Goal: Navigation & Orientation: Find specific page/section

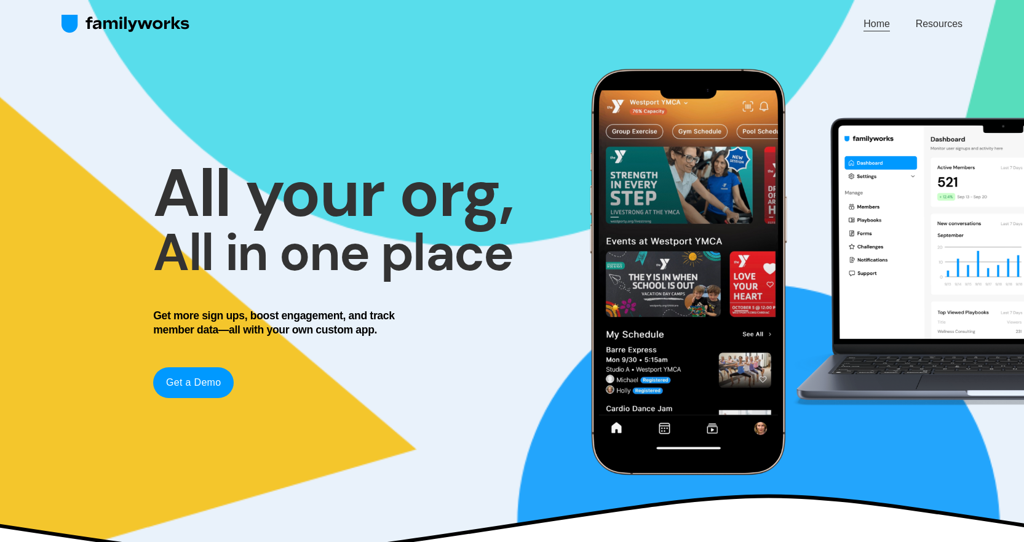
click at [868, 24] on link "Home" at bounding box center [876, 24] width 26 height 17
click at [953, 26] on link "Resources" at bounding box center [939, 24] width 47 height 17
click at [114, 24] on img at bounding box center [125, 24] width 129 height 20
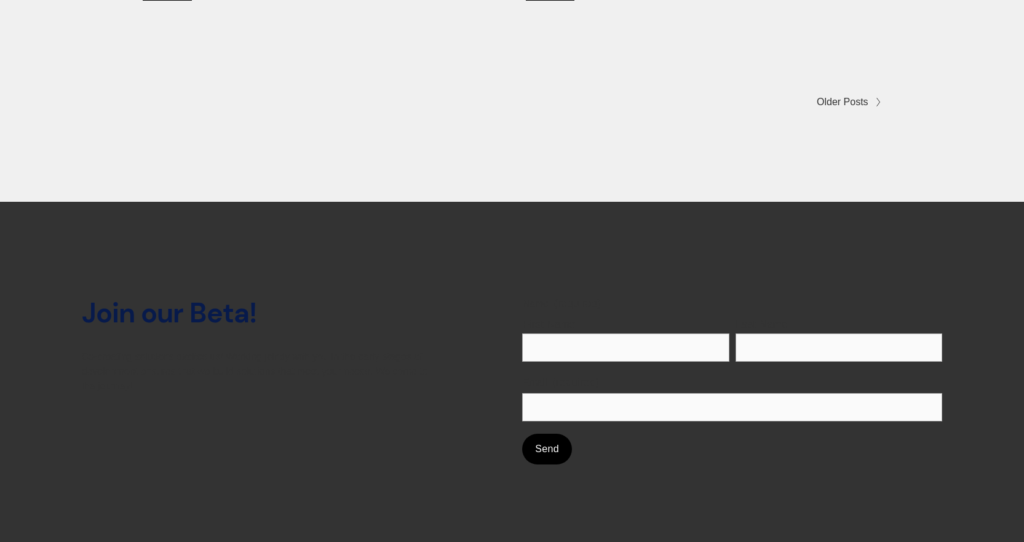
scroll to position [5544, 0]
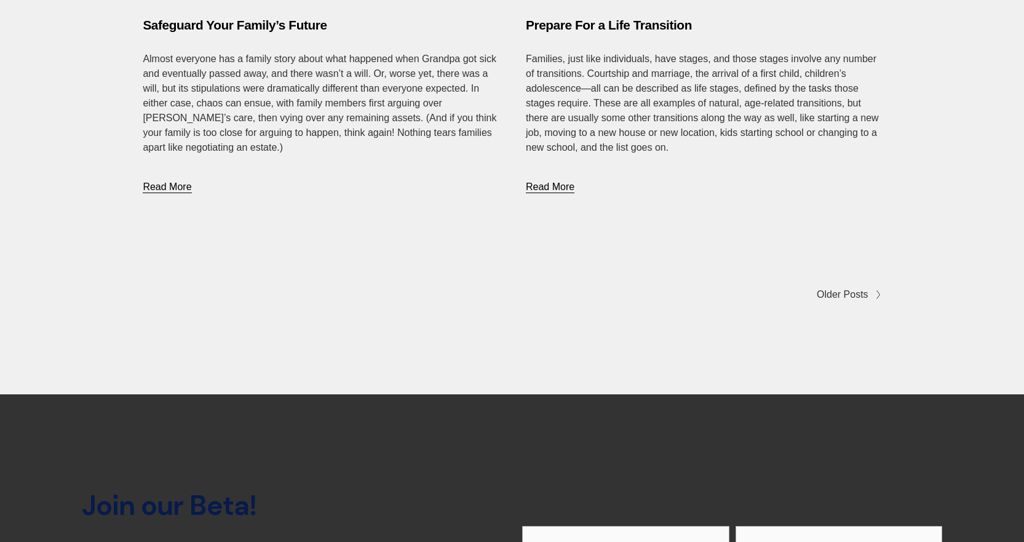
scroll to position [5360, 0]
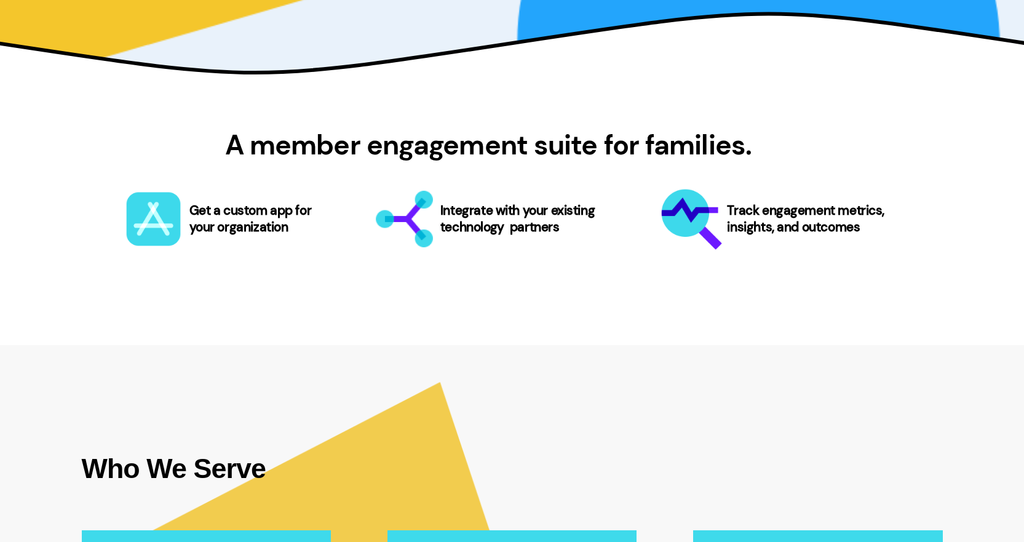
scroll to position [492, 0]
